Goal: Navigation & Orientation: Find specific page/section

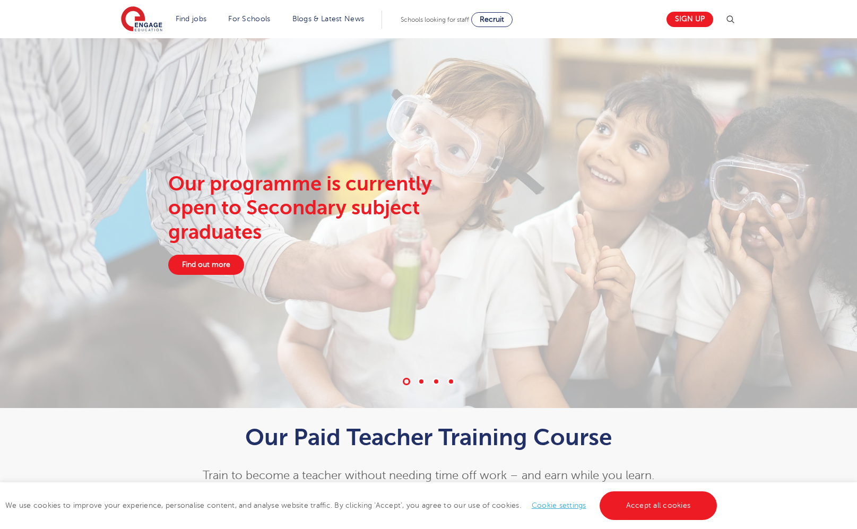
click at [549, 505] on link "Cookie settings" at bounding box center [559, 505] width 55 height 8
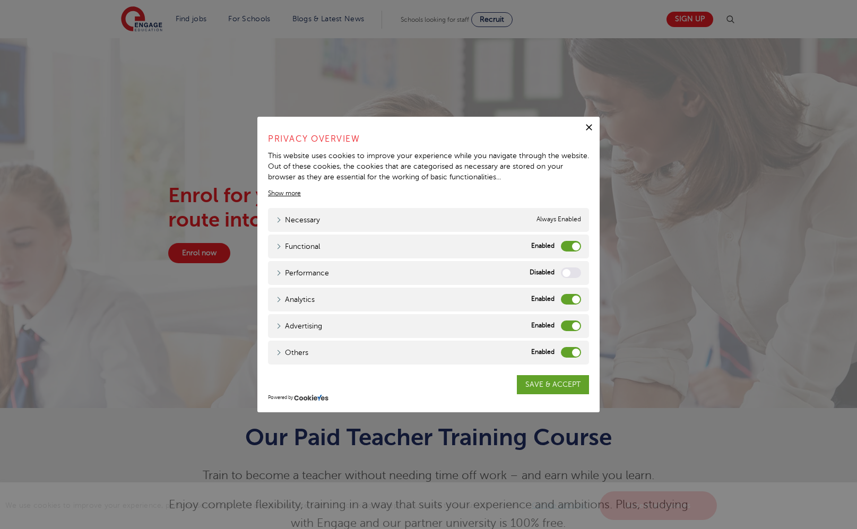
click at [561, 244] on div "Functional" at bounding box center [571, 246] width 20 height 11
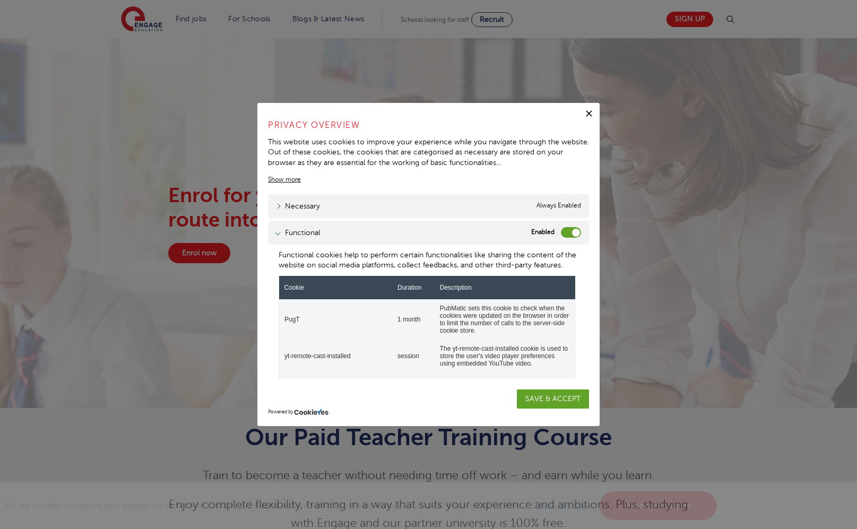
click at [564, 231] on label "Functional" at bounding box center [571, 232] width 20 height 11
click at [0, 0] on input "Functional" at bounding box center [0, 0] width 0 height 0
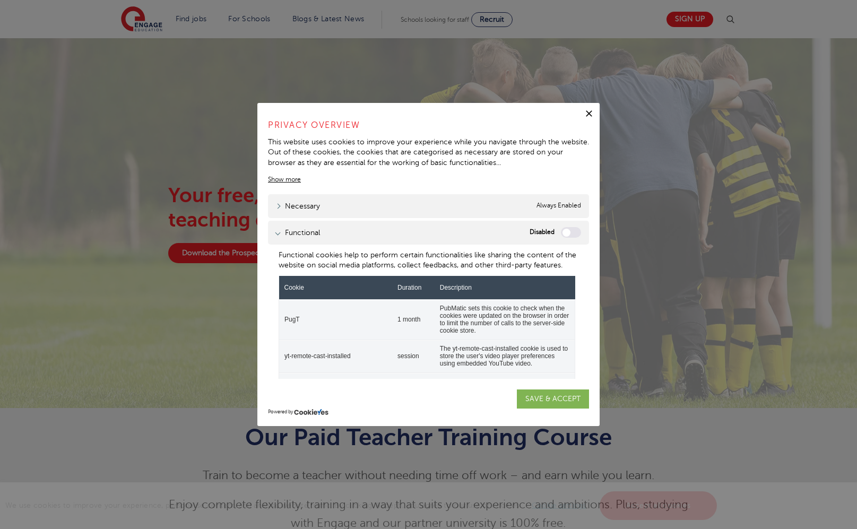
click at [533, 394] on link "SAVE & ACCEPT" at bounding box center [553, 398] width 72 height 19
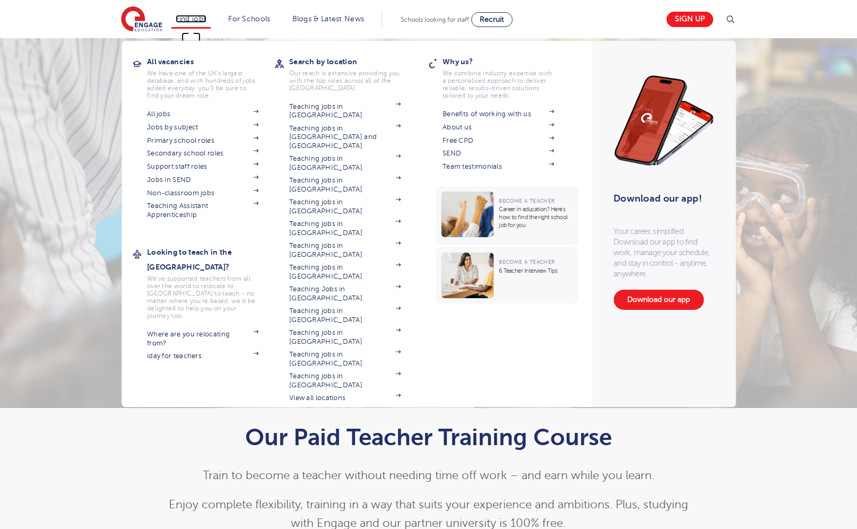
click at [196, 16] on link "Find jobs" at bounding box center [191, 19] width 31 height 8
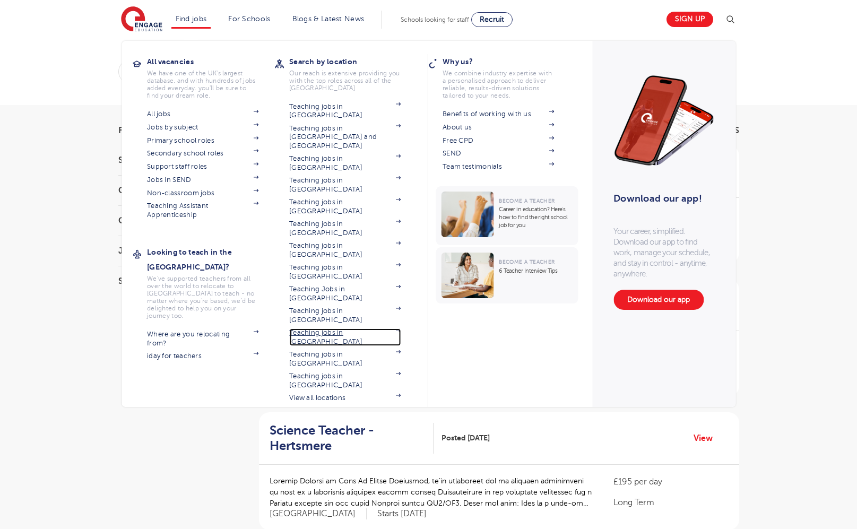
scroll to position [3, 0]
click at [329, 328] on link "Teaching jobs in [GEOGRAPHIC_DATA]" at bounding box center [344, 337] width 111 height 18
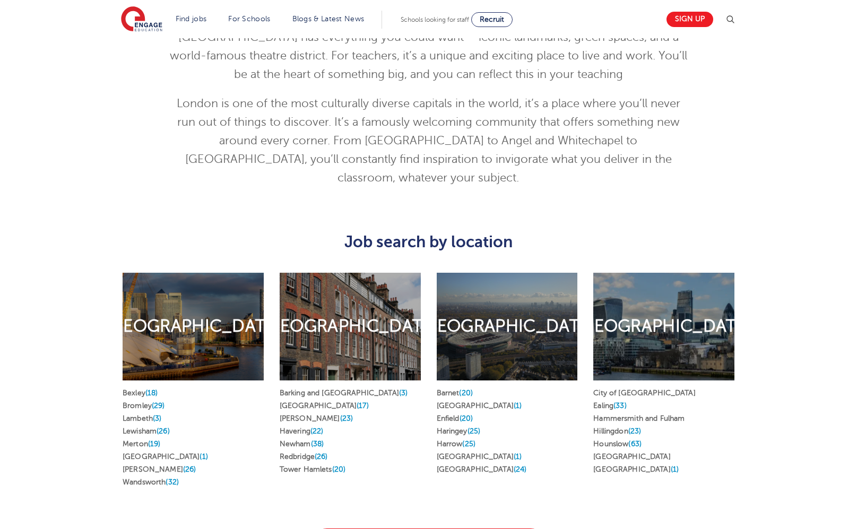
scroll to position [408, 0]
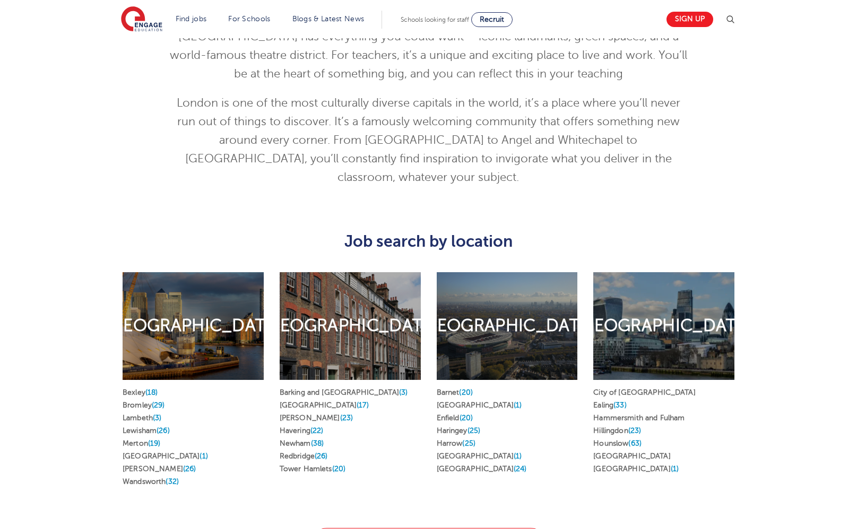
click at [492, 315] on h2 "[GEOGRAPHIC_DATA]" at bounding box center [506, 326] width 175 height 22
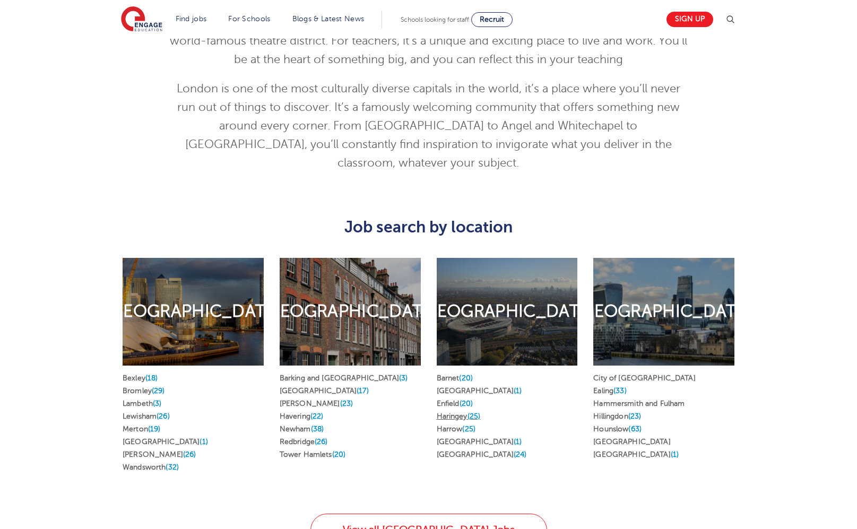
scroll to position [425, 0]
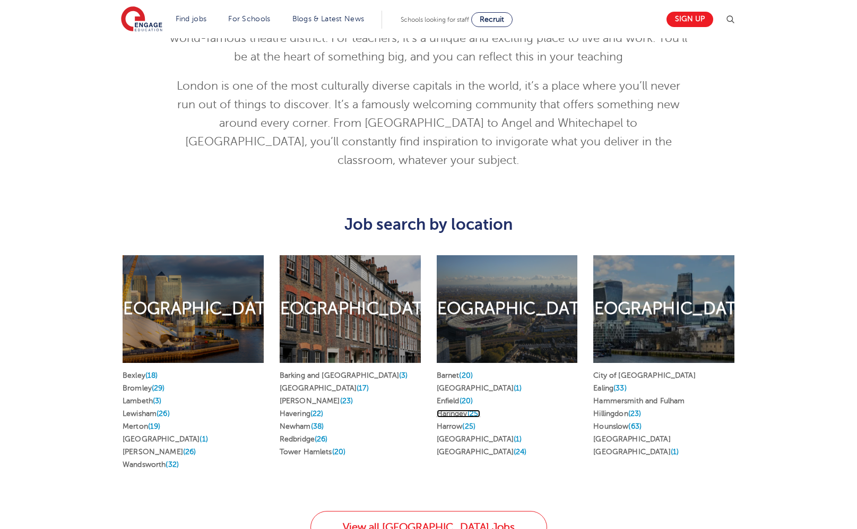
click at [476, 410] on span "(25)" at bounding box center [473, 414] width 13 height 8
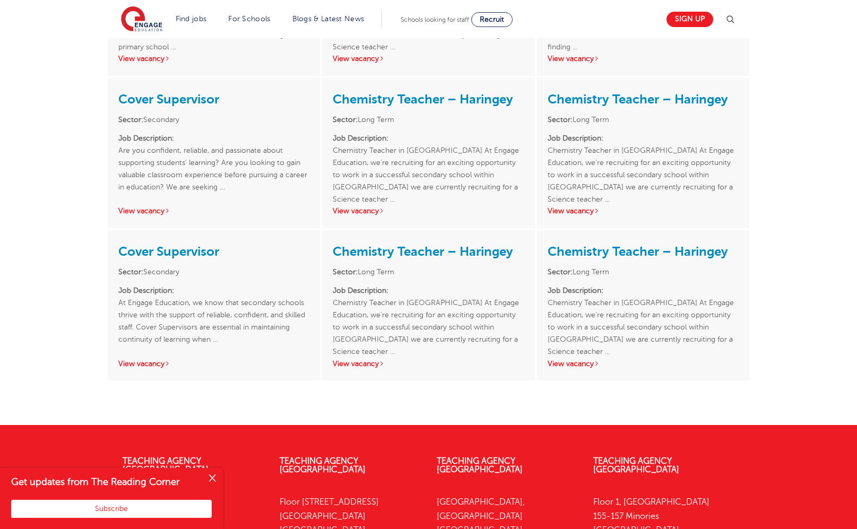
scroll to position [1849, 0]
